Goal: Navigation & Orientation: Find specific page/section

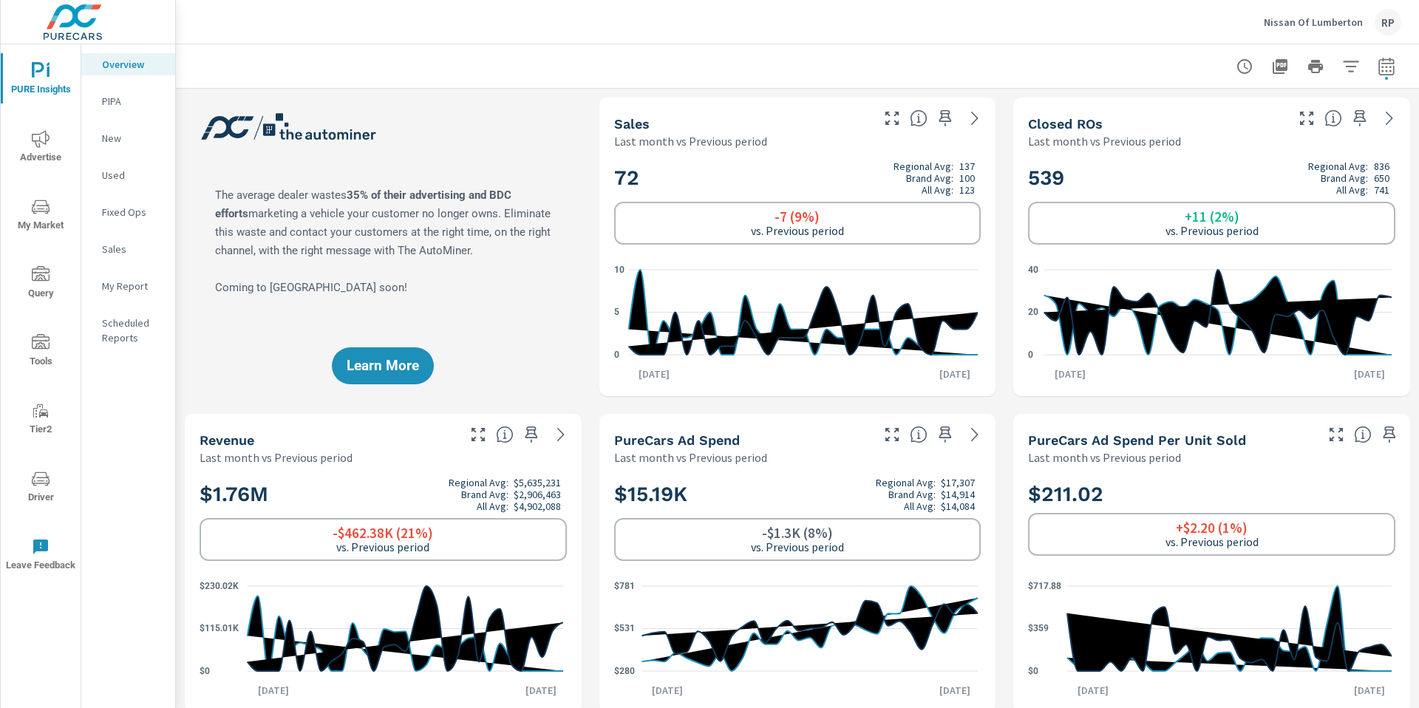
click at [1398, 24] on div "RP" at bounding box center [1388, 22] width 27 height 27
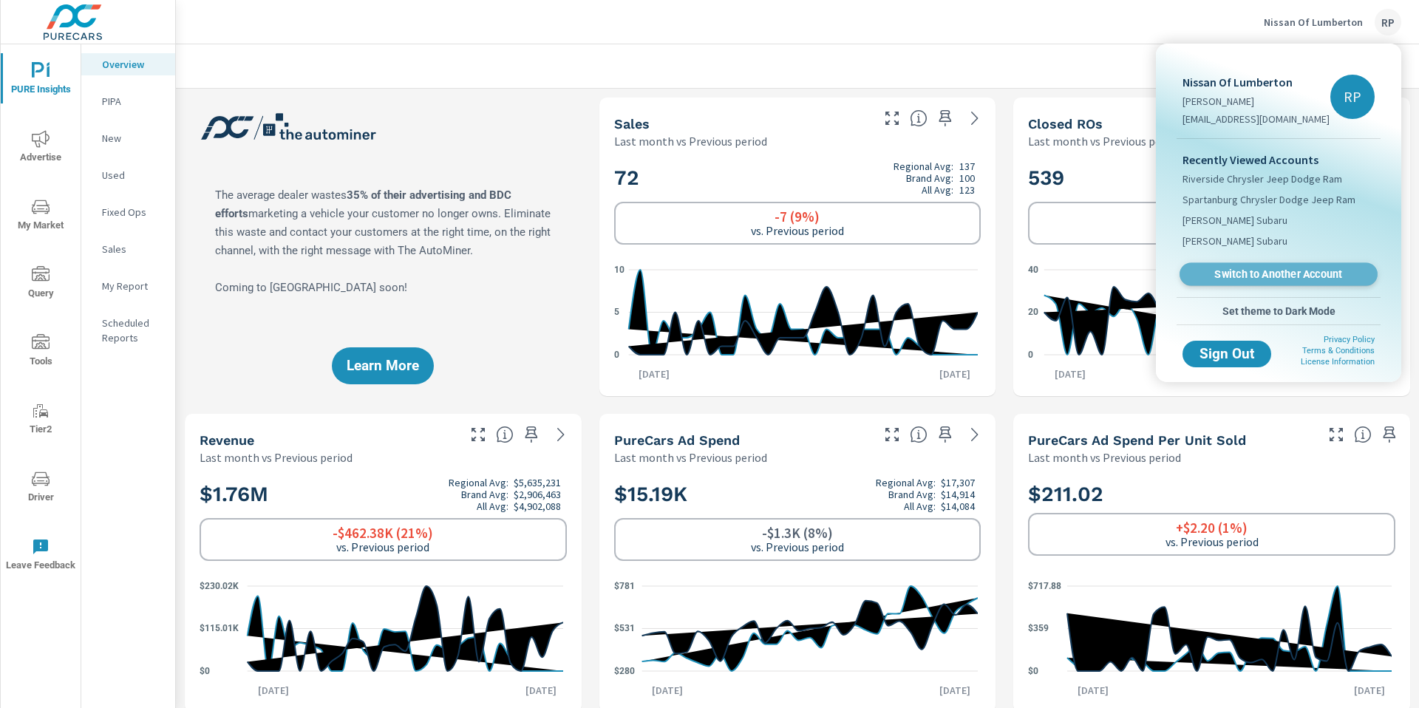
click at [1296, 273] on span "Switch to Another Account" at bounding box center [1278, 275] width 181 height 14
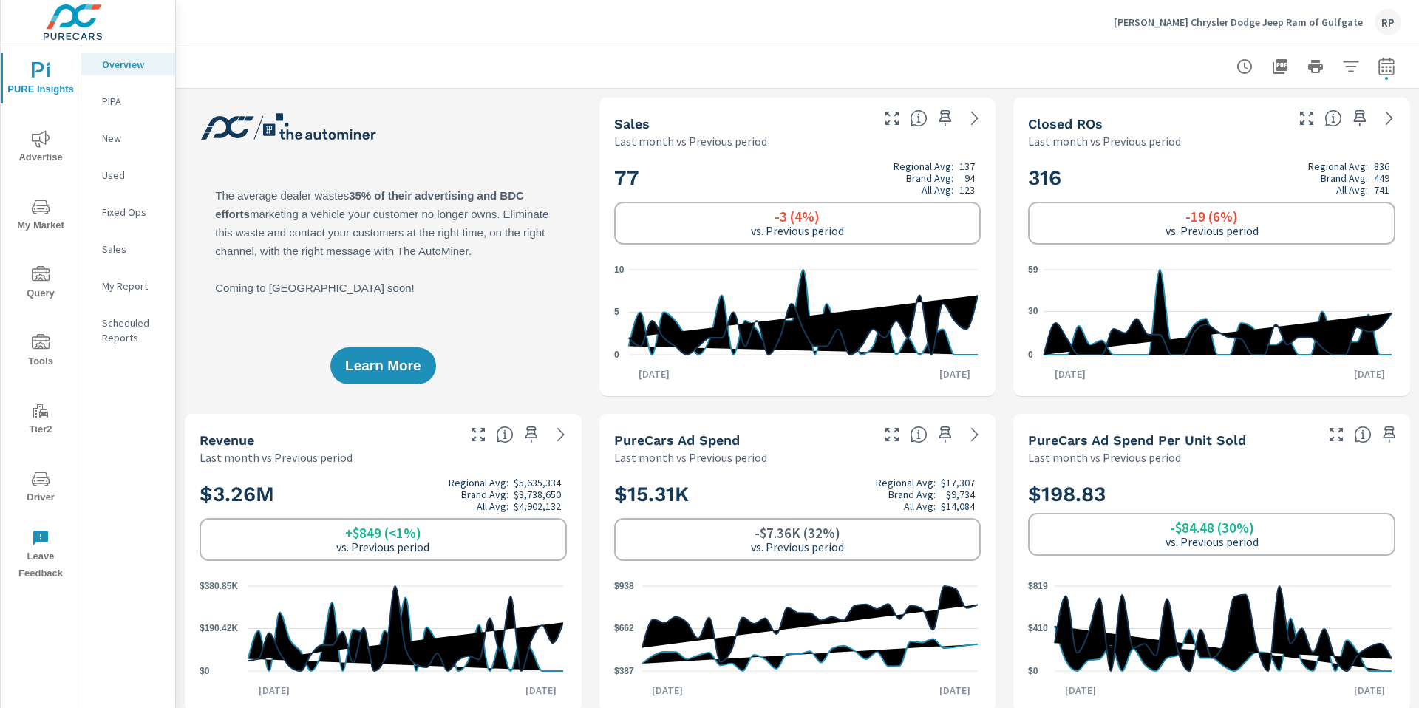
click at [96, 402] on div "Overview PIPA New Used Fixed Ops Sales My Report Scheduled Reports" at bounding box center [128, 376] width 94 height 664
click at [38, 498] on span "Driver" at bounding box center [40, 488] width 71 height 36
